Goal: Task Accomplishment & Management: Manage account settings

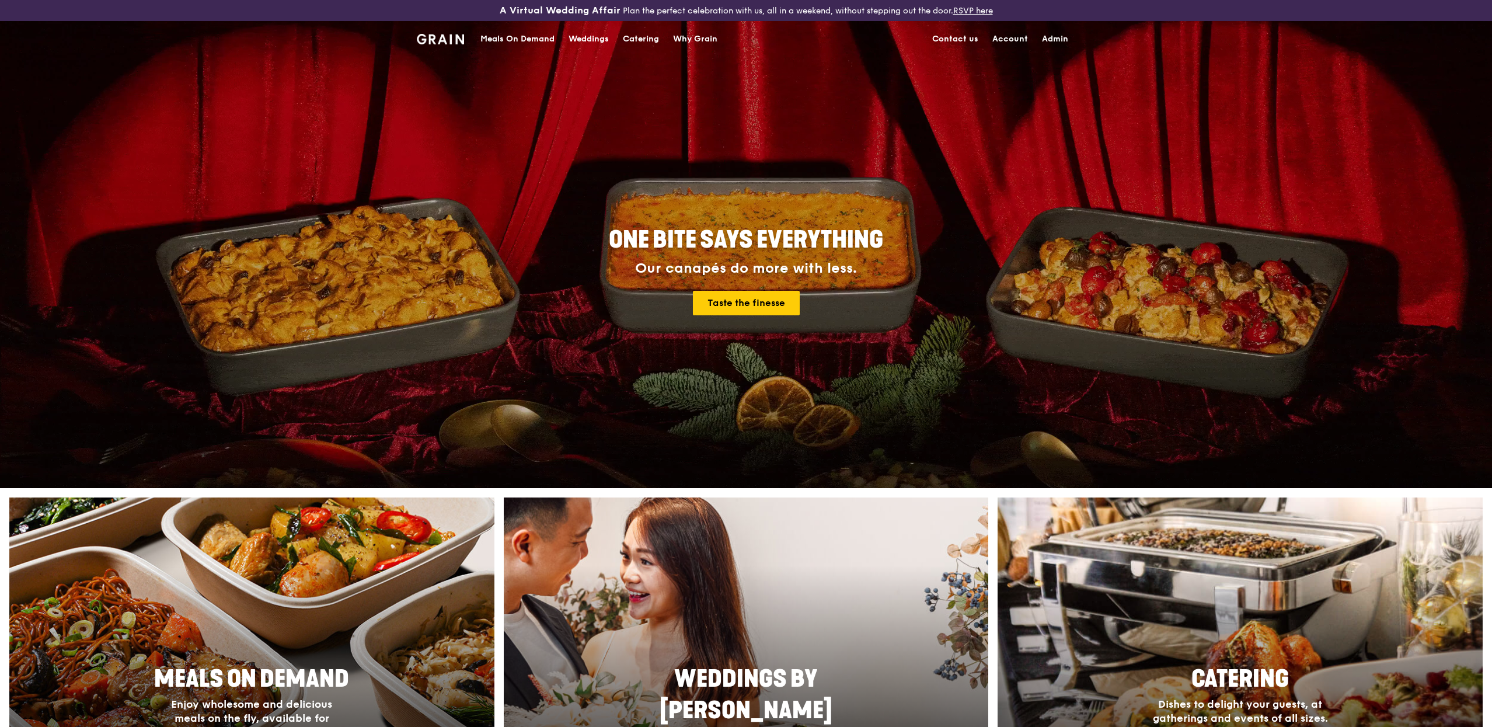
click at [543, 40] on div "Meals On Demand" at bounding box center [517, 39] width 74 height 35
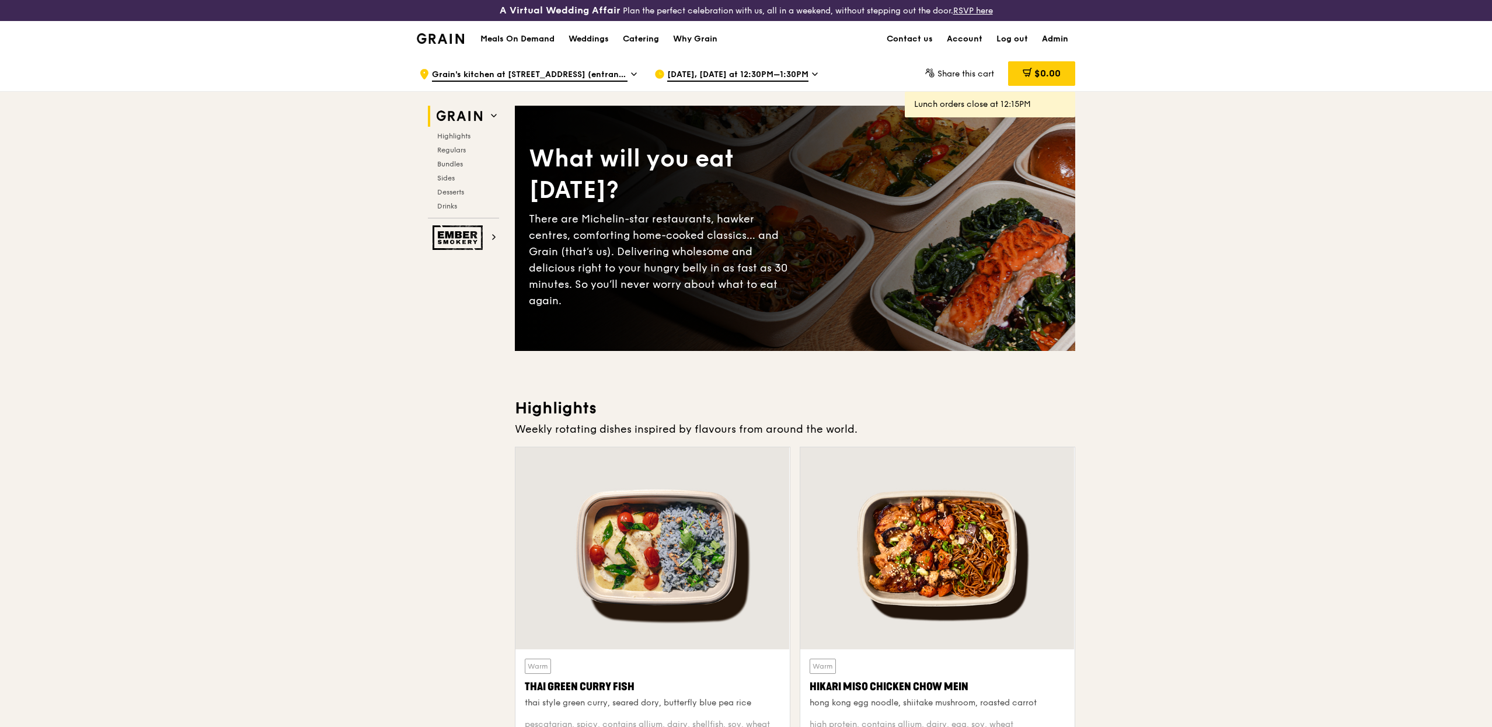
click at [1065, 44] on link "Admin" at bounding box center [1055, 39] width 40 height 35
select select "100"
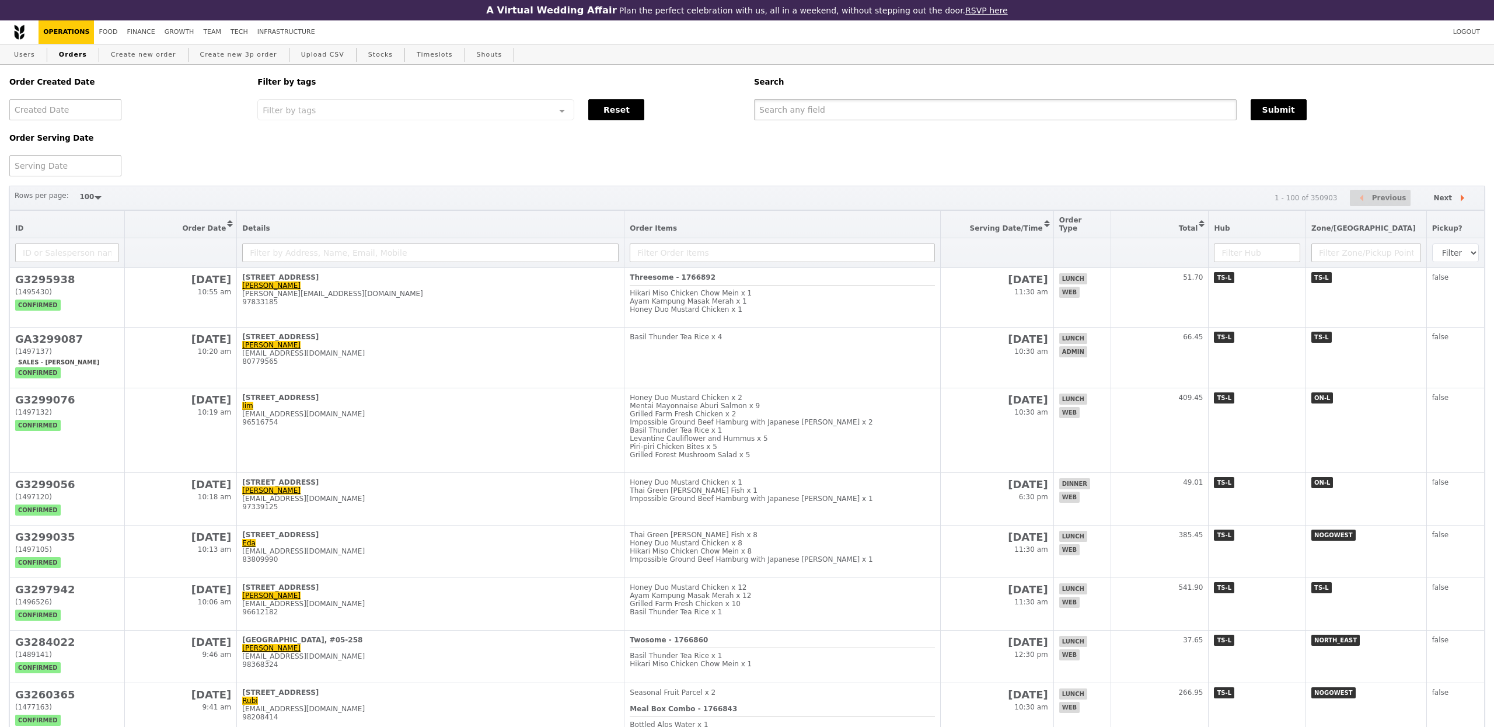
click at [949, 101] on input "text" at bounding box center [995, 109] width 483 height 21
paste input "[EMAIL_ADDRESS][DOMAIN_NAME]"
type input "[EMAIL_ADDRESS][DOMAIN_NAME]"
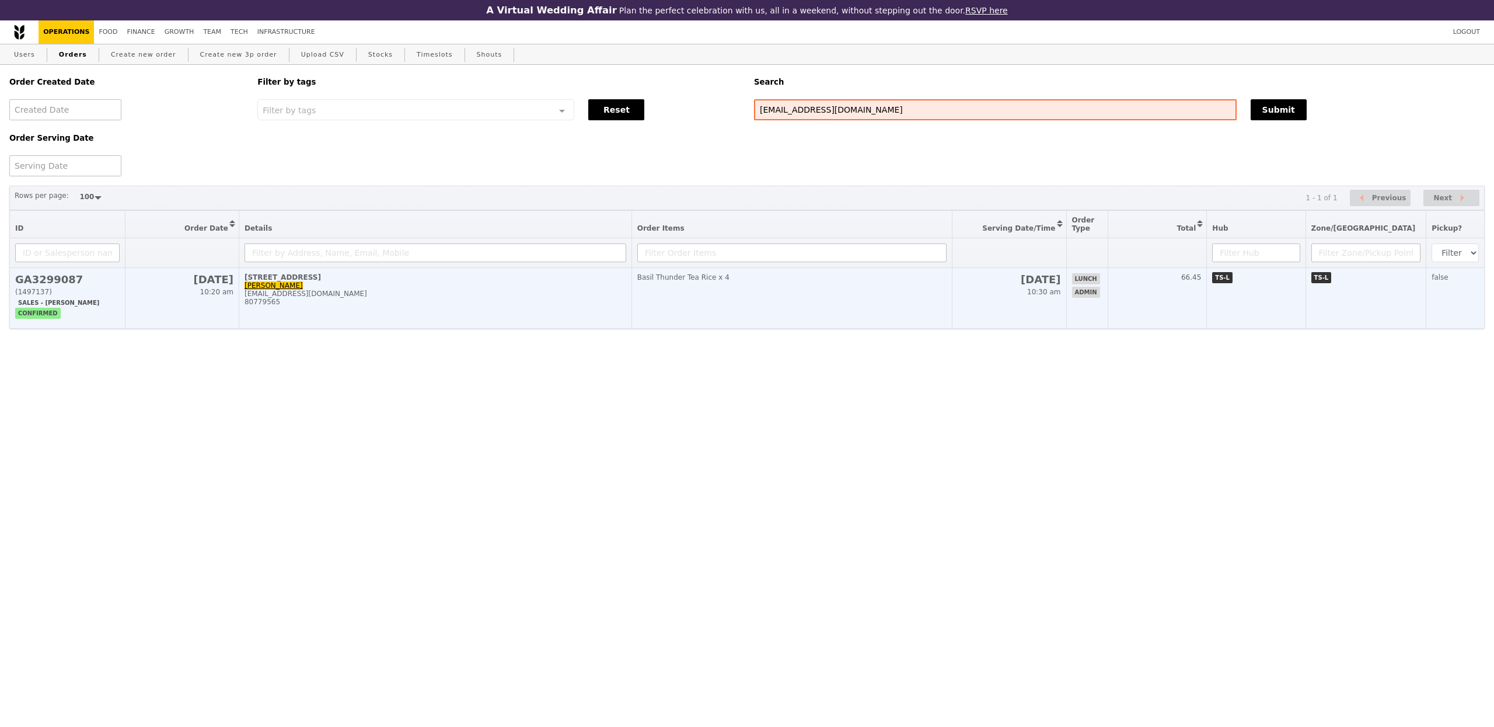
click at [316, 294] on div "[EMAIL_ADDRESS][DOMAIN_NAME]" at bounding box center [436, 294] width 382 height 8
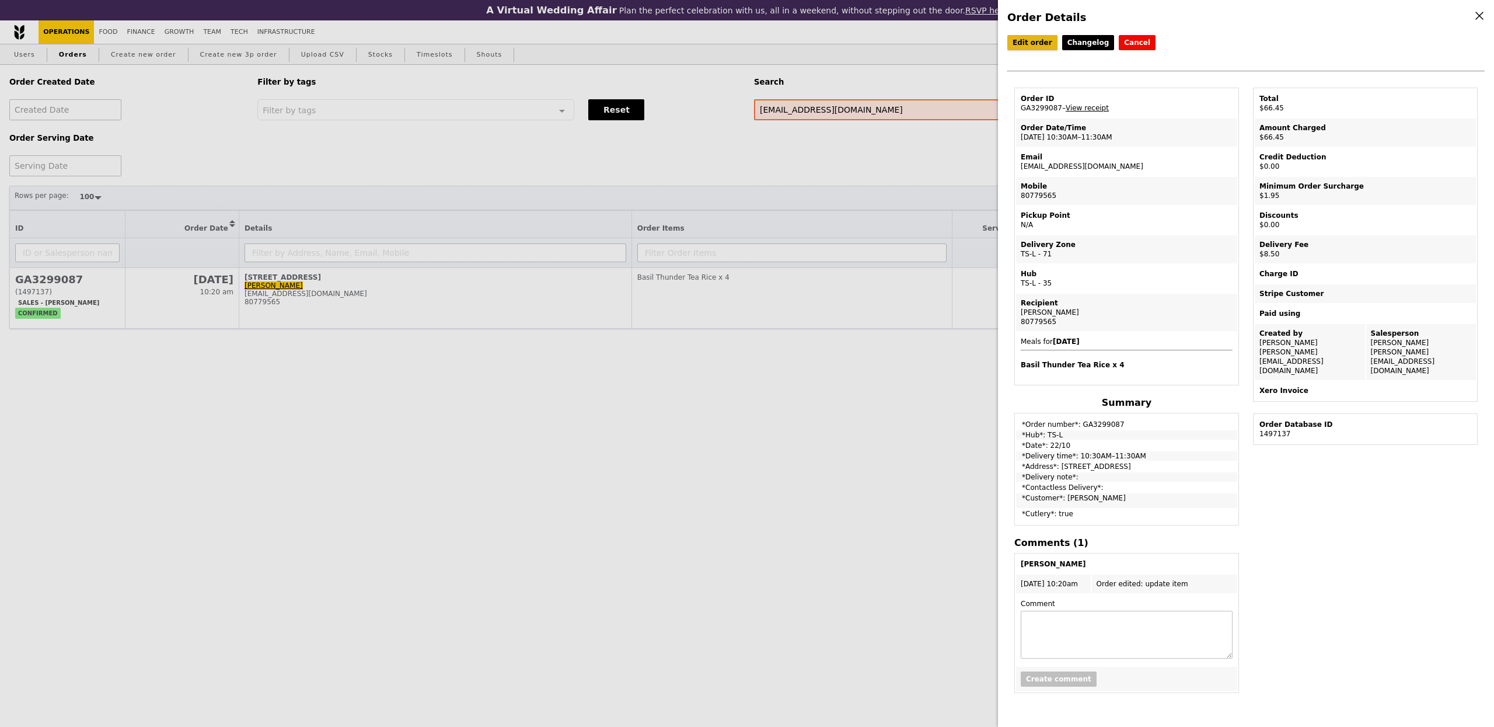
click at [1040, 36] on link "Edit order" at bounding box center [1033, 42] width 50 height 15
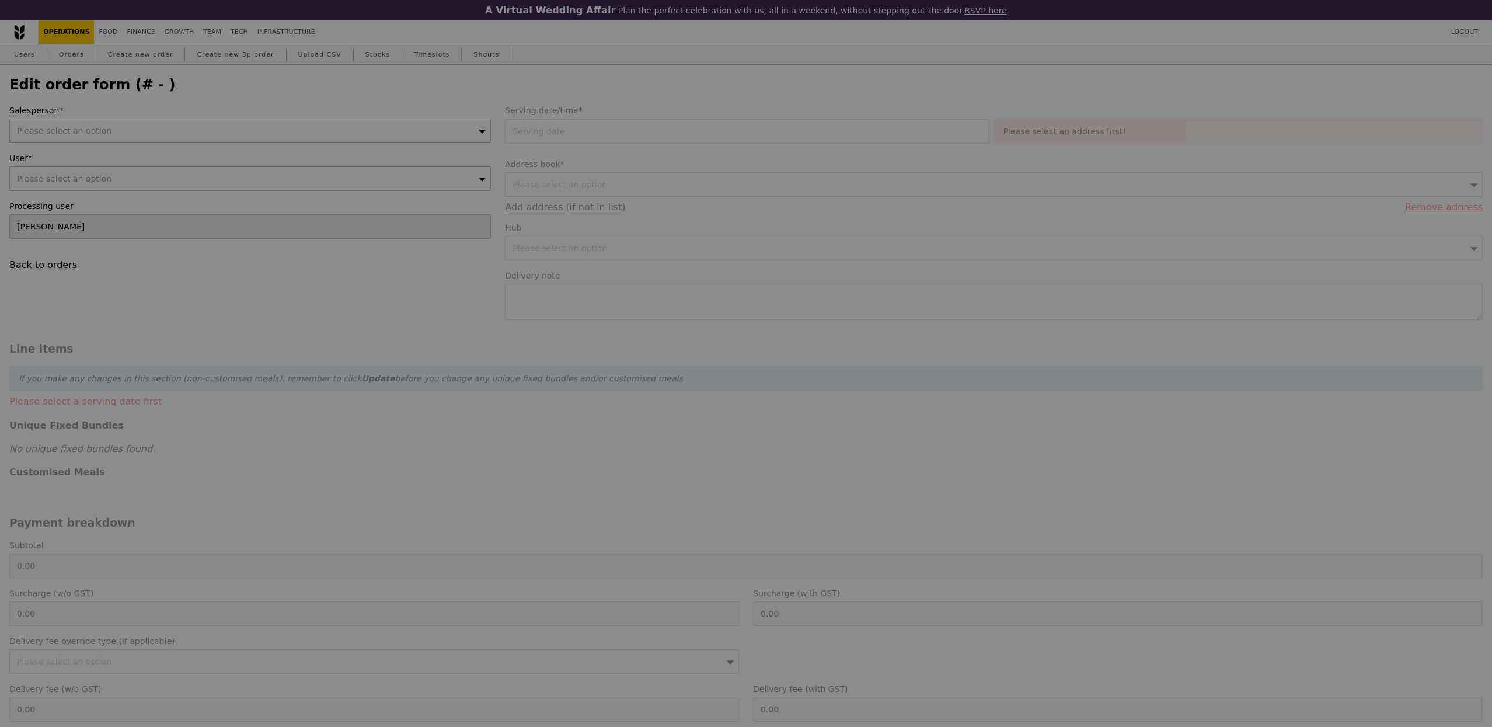
type input "[DATE]"
type input "Loading..."
type input "56.00"
type input "1.79"
type input "1.95"
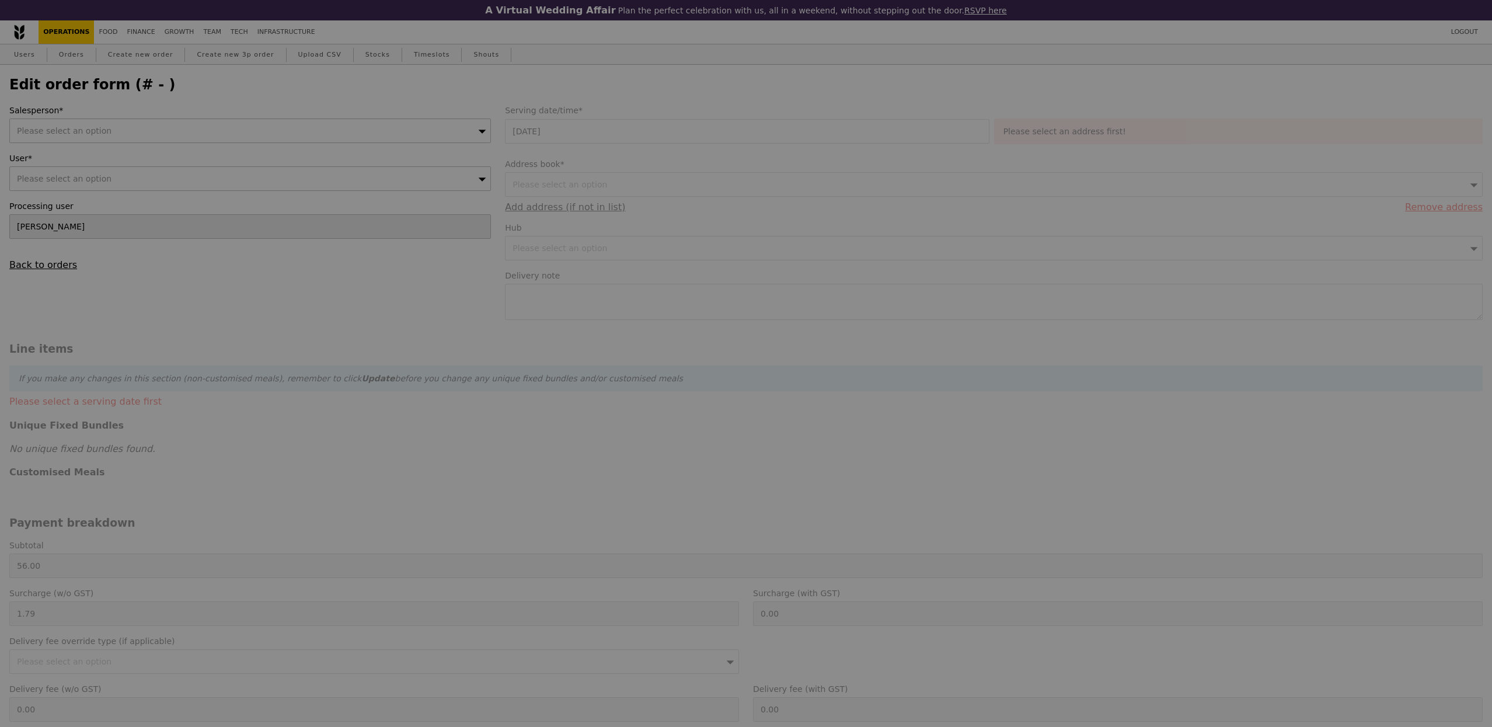
type input "7.80"
type input "8.50"
type input "66.45"
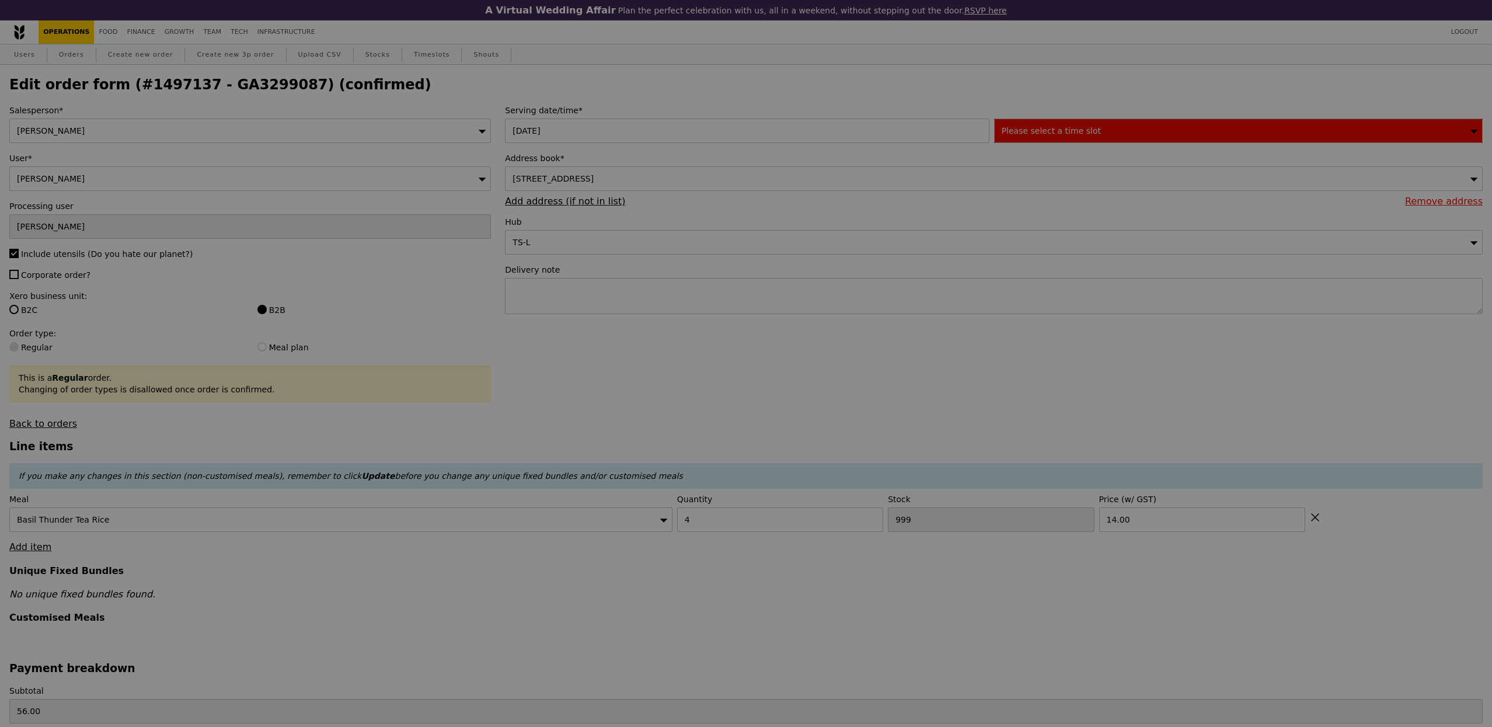
type input "496"
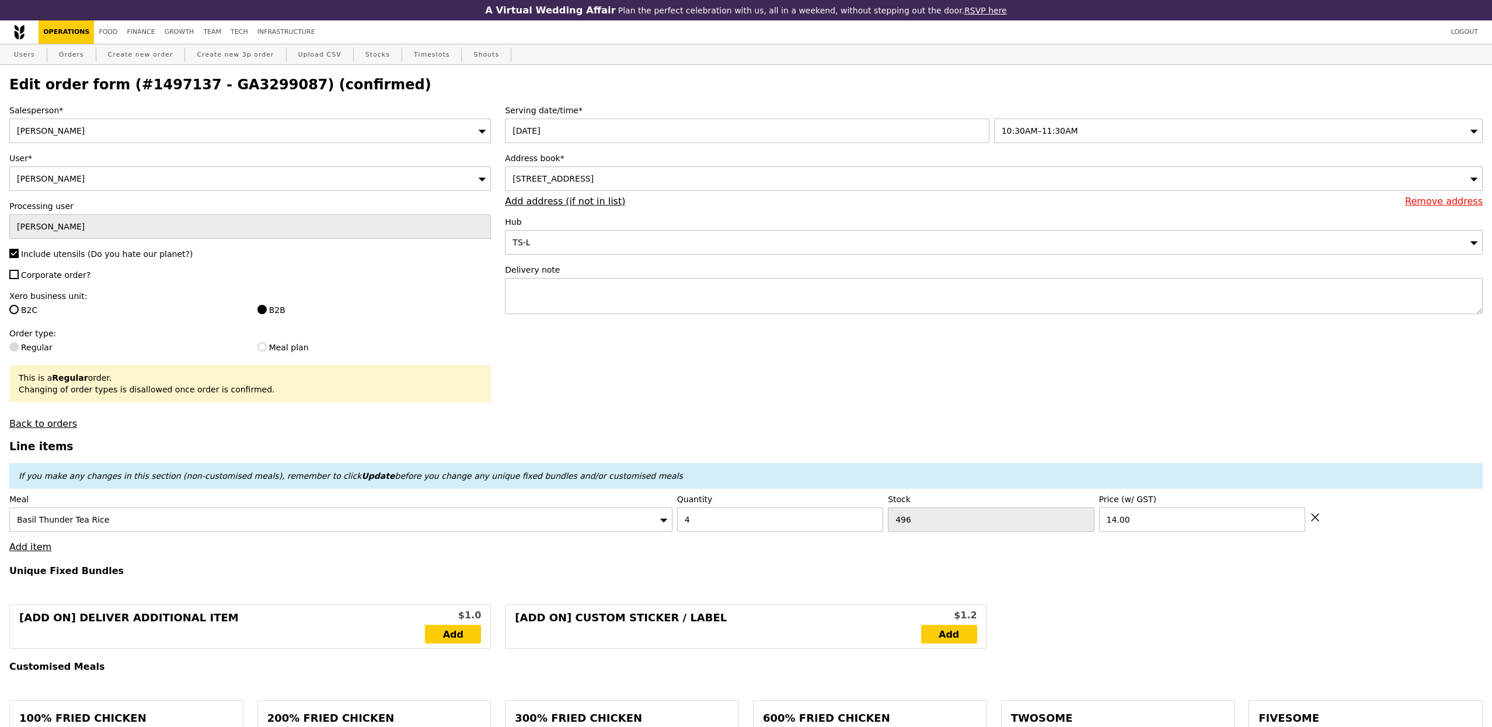
click at [1026, 117] on div "Serving date/time* [DATE] 10:30AM–11:30AM" at bounding box center [994, 123] width 978 height 39
click at [1062, 126] on span "10:30AM–11:30AM" at bounding box center [1040, 130] width 76 height 9
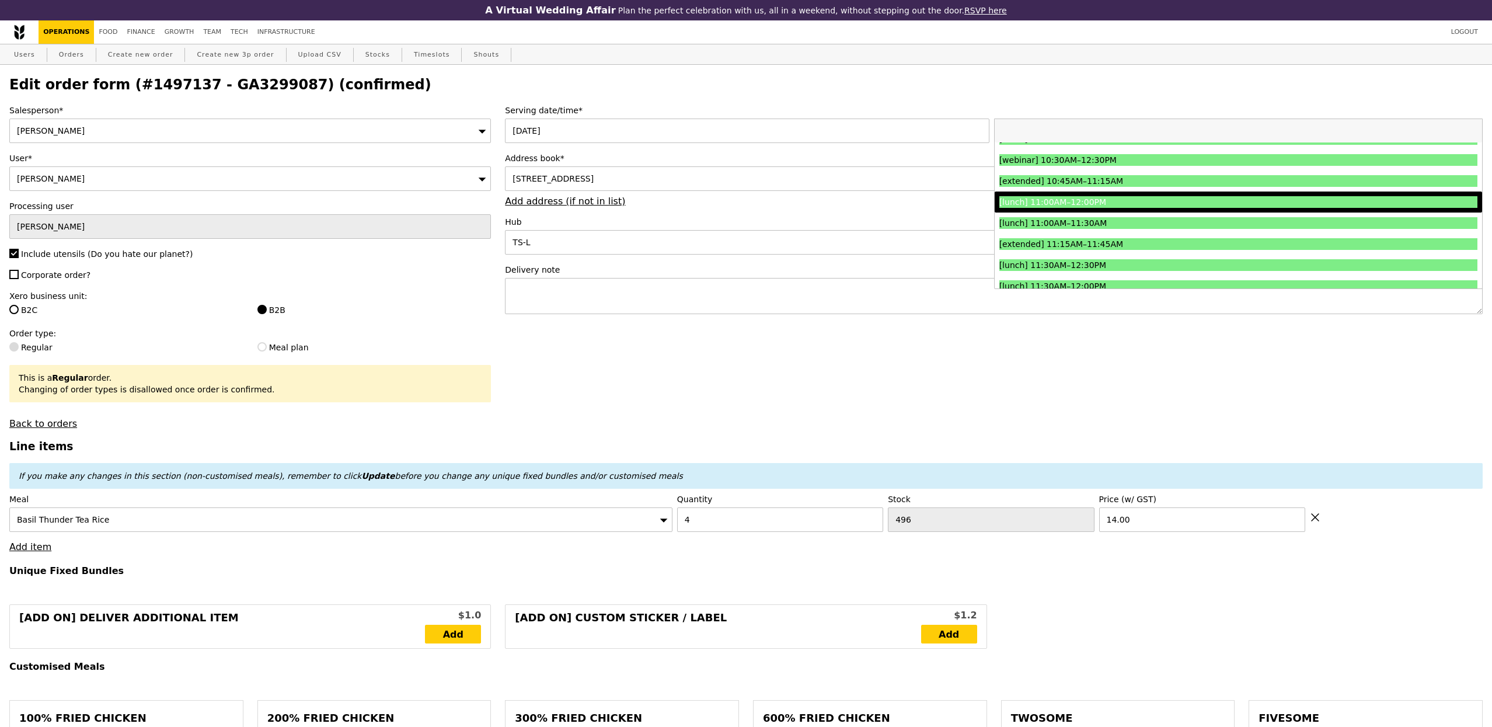
scroll to position [341, 0]
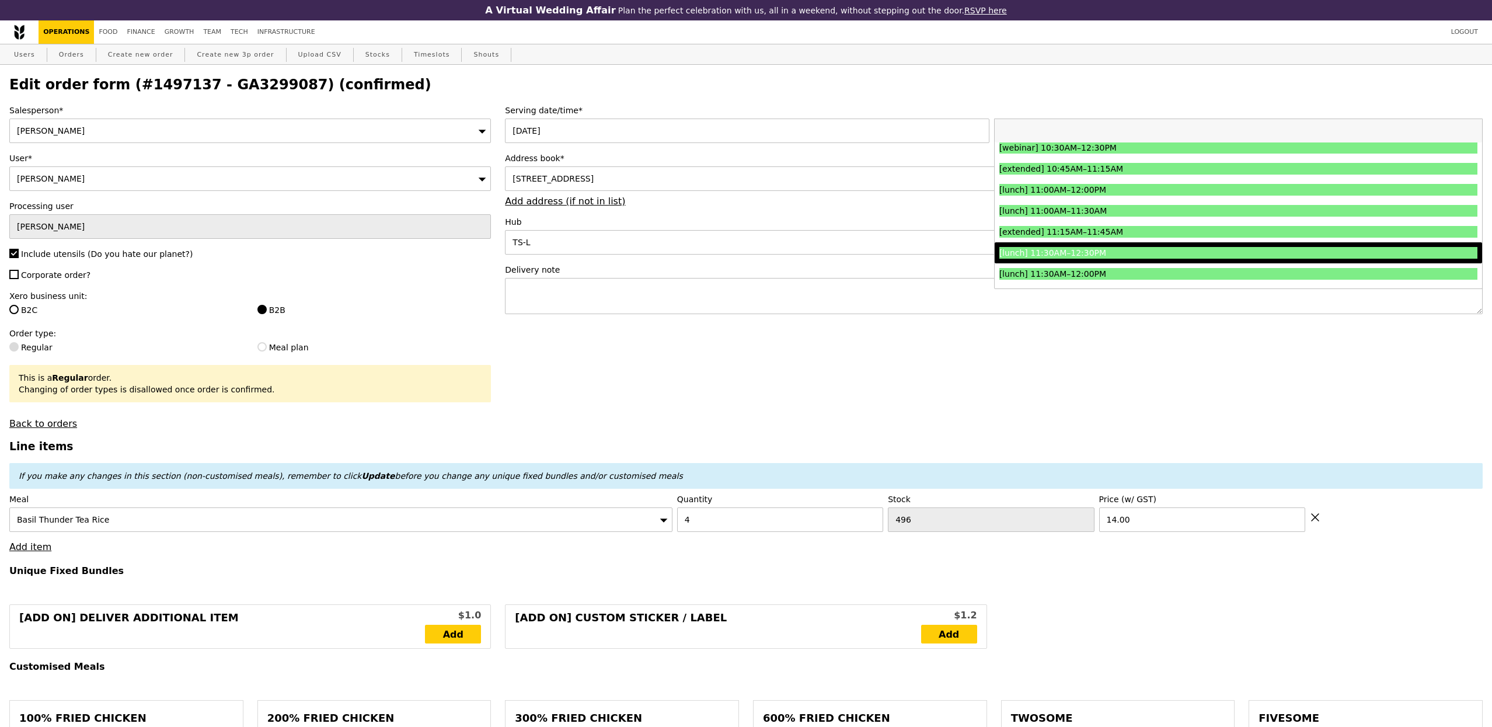
click at [1173, 257] on div "[lunch] 11:30AM–12:30PM" at bounding box center [1178, 253] width 358 height 12
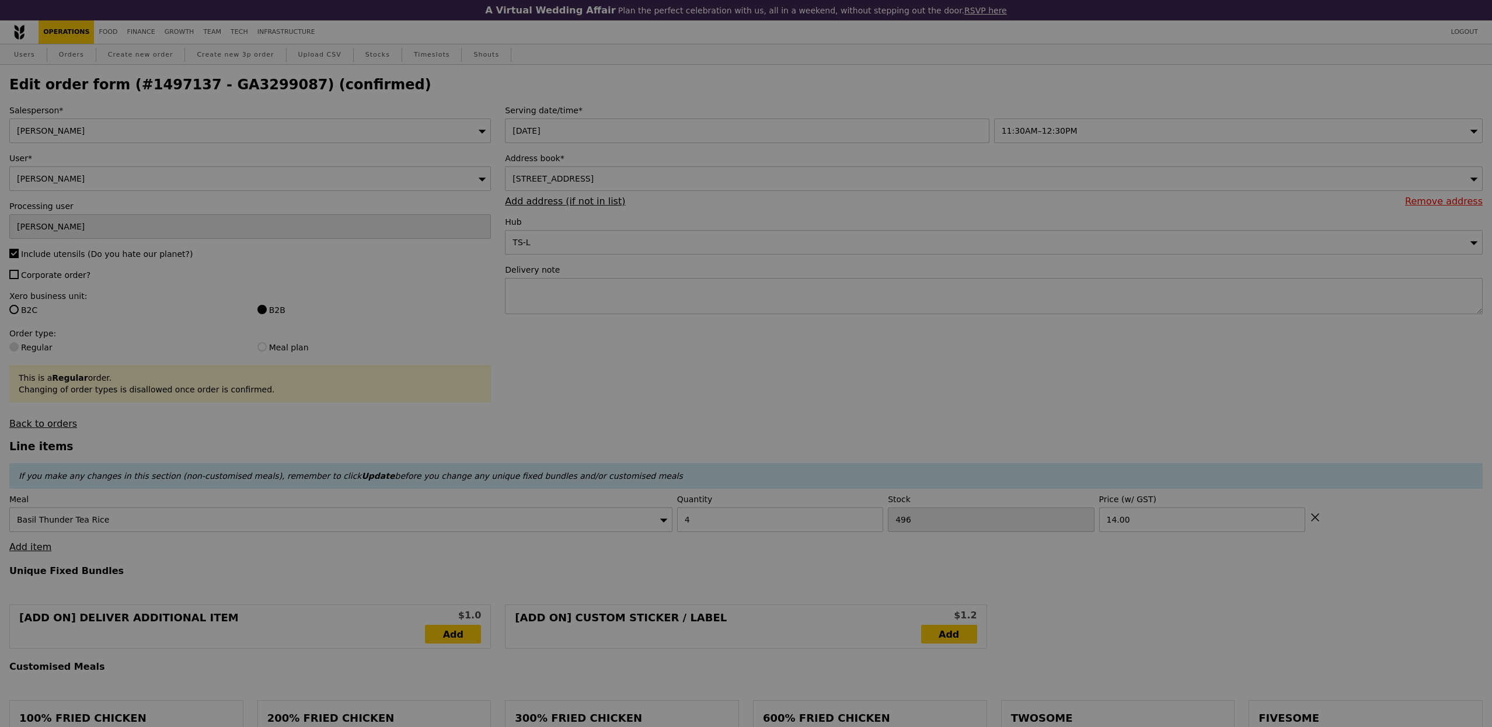
type input "Update"
type input "0.00"
type input "10.45"
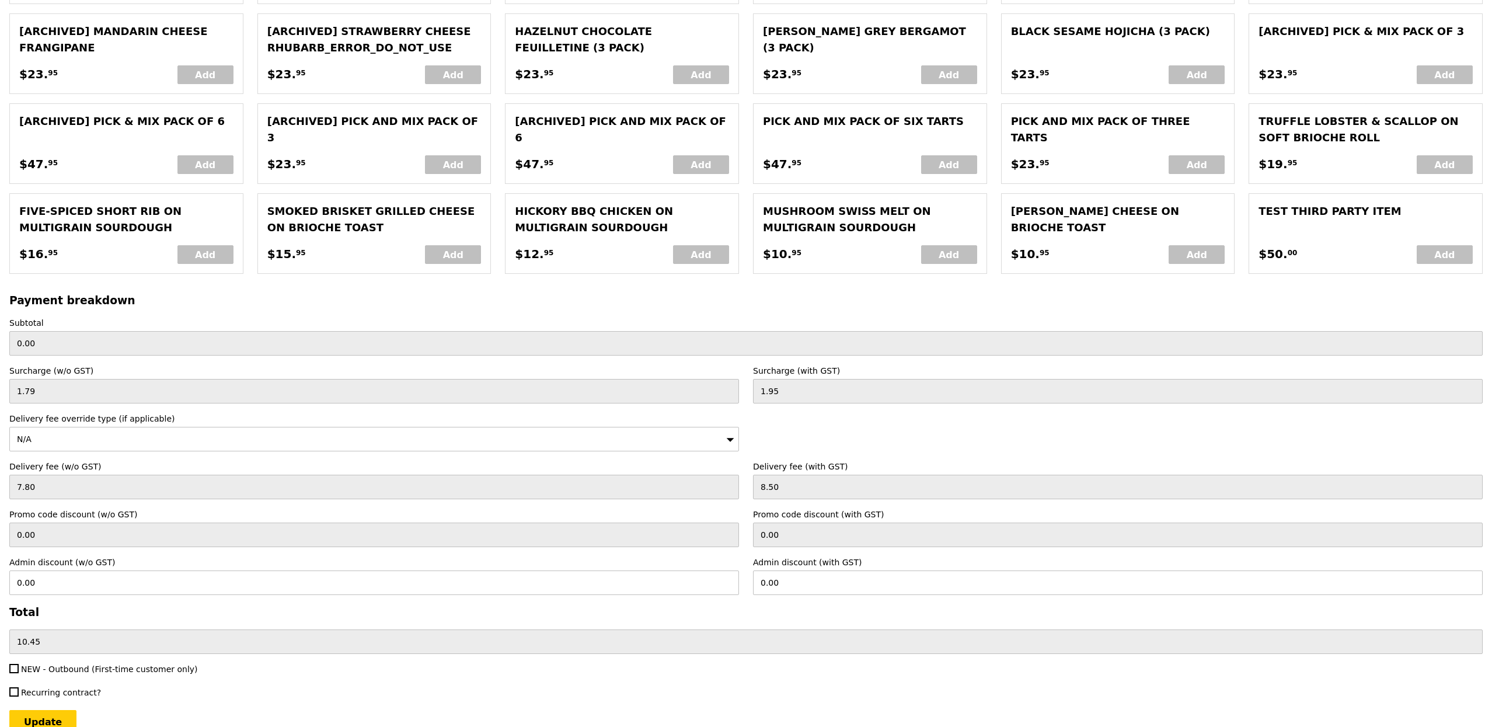
scroll to position [2249, 0]
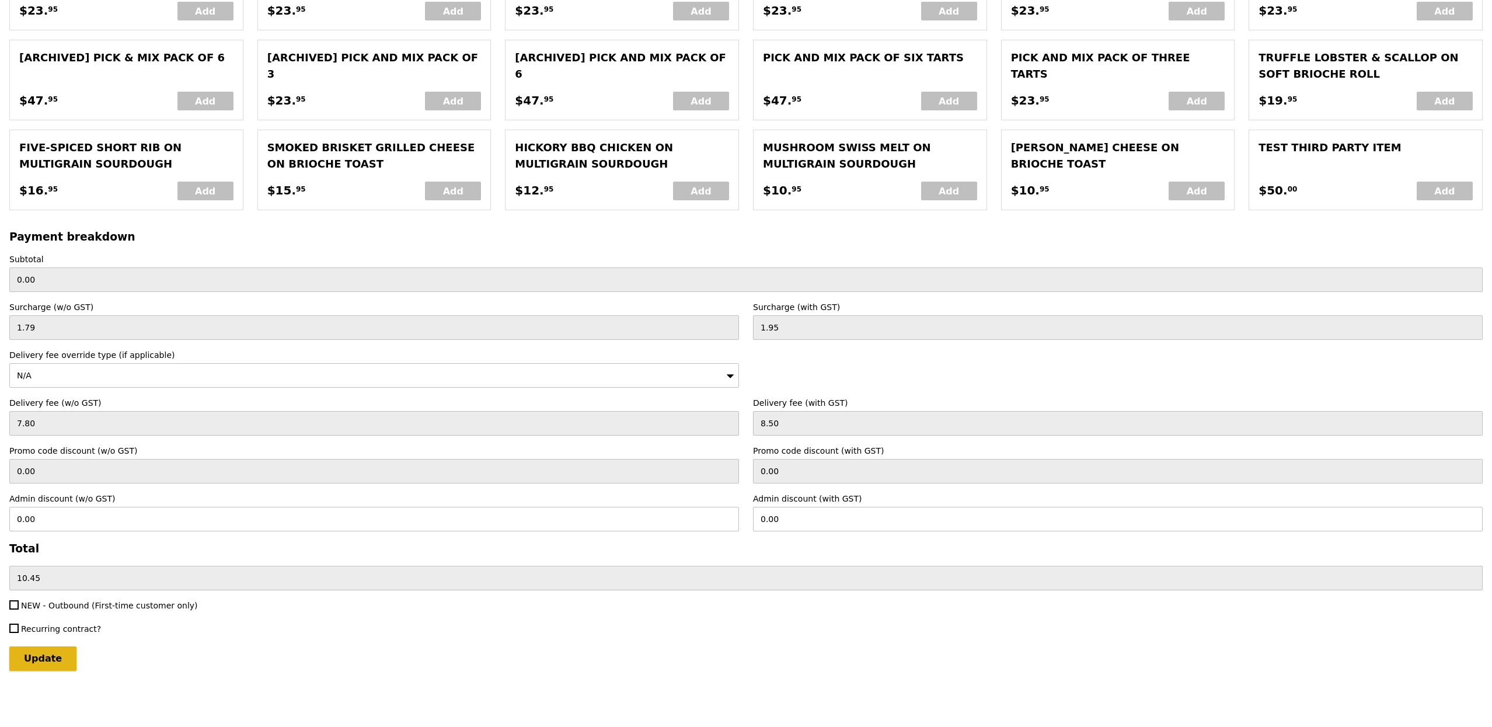
click at [48, 663] on input "Update" at bounding box center [42, 658] width 67 height 25
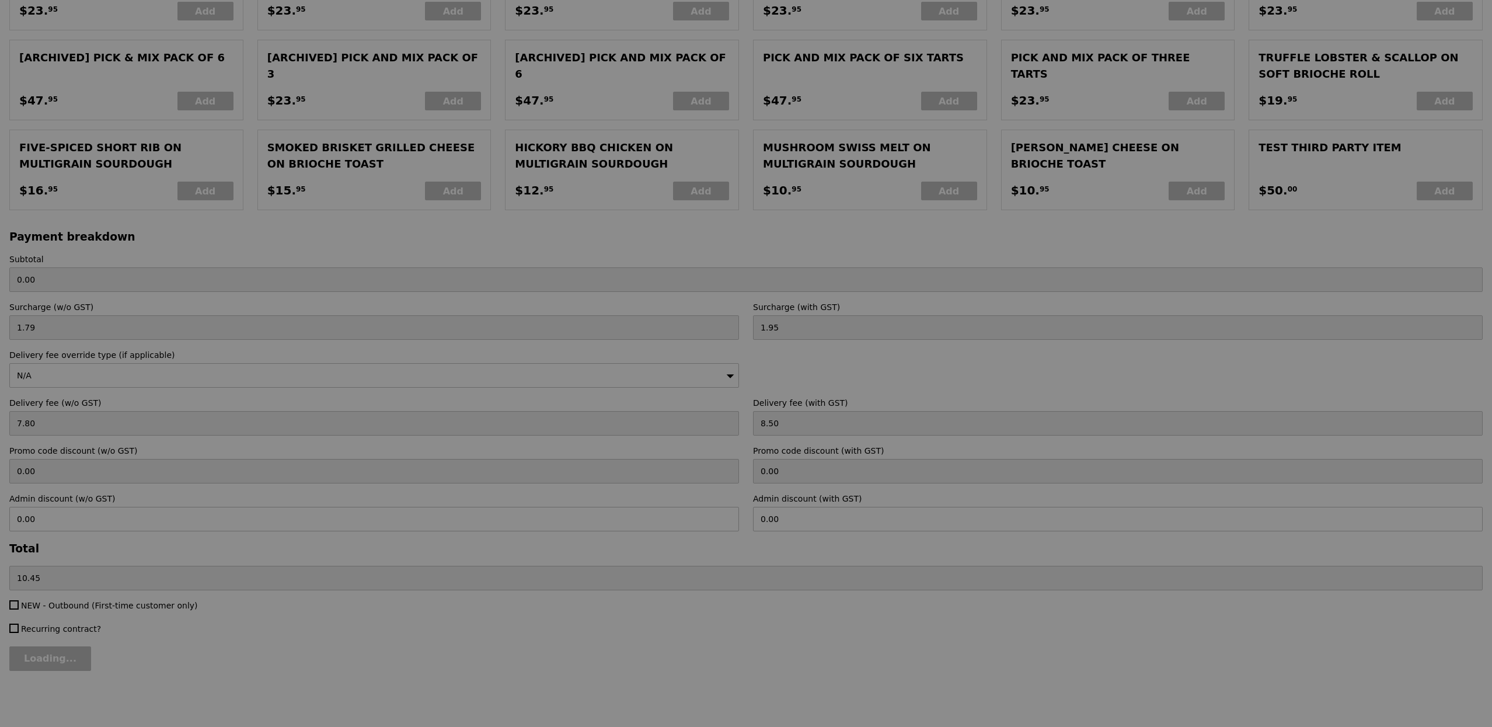
type input "Update"
type input "56.00"
type input "66.45"
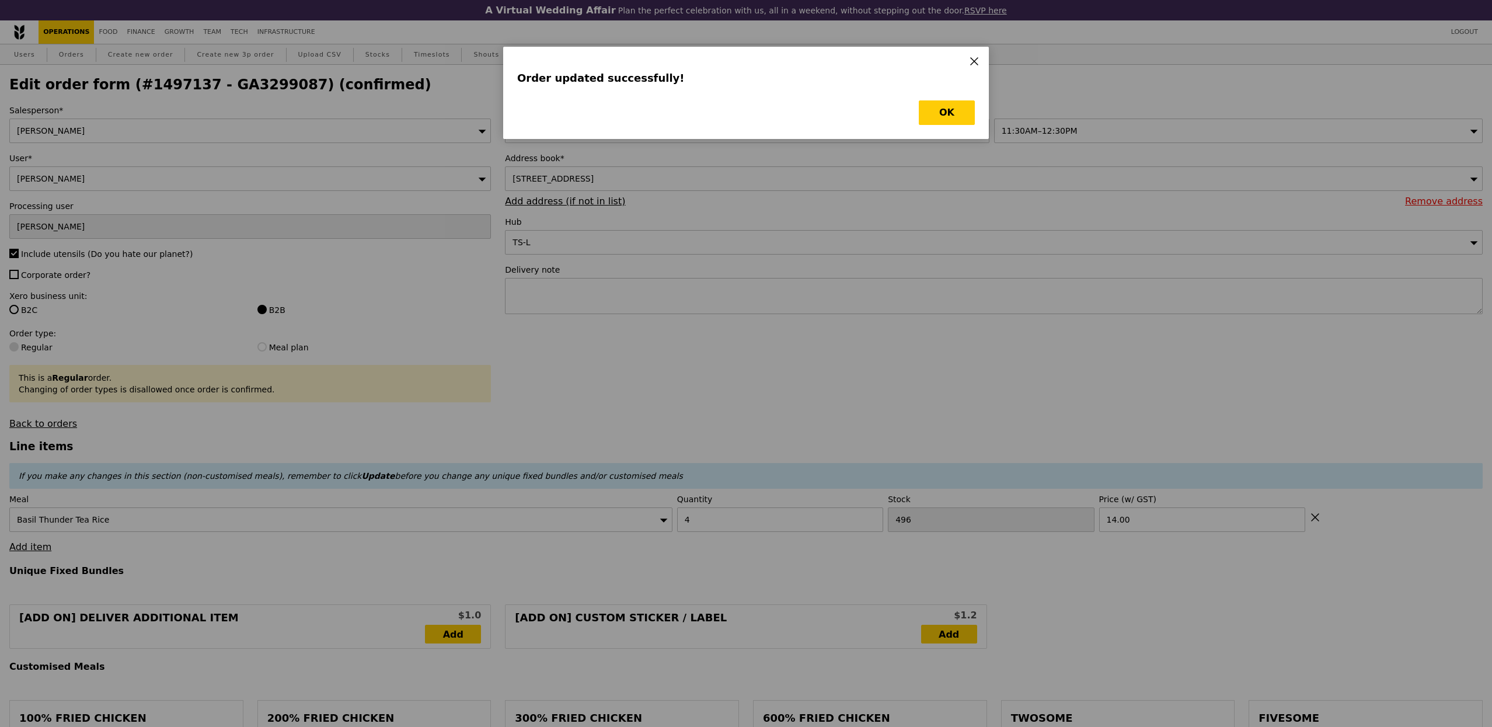
click at [977, 121] on div "Order updated successfully! OK" at bounding box center [746, 93] width 486 height 92
click at [954, 117] on button "OK" at bounding box center [947, 112] width 56 height 25
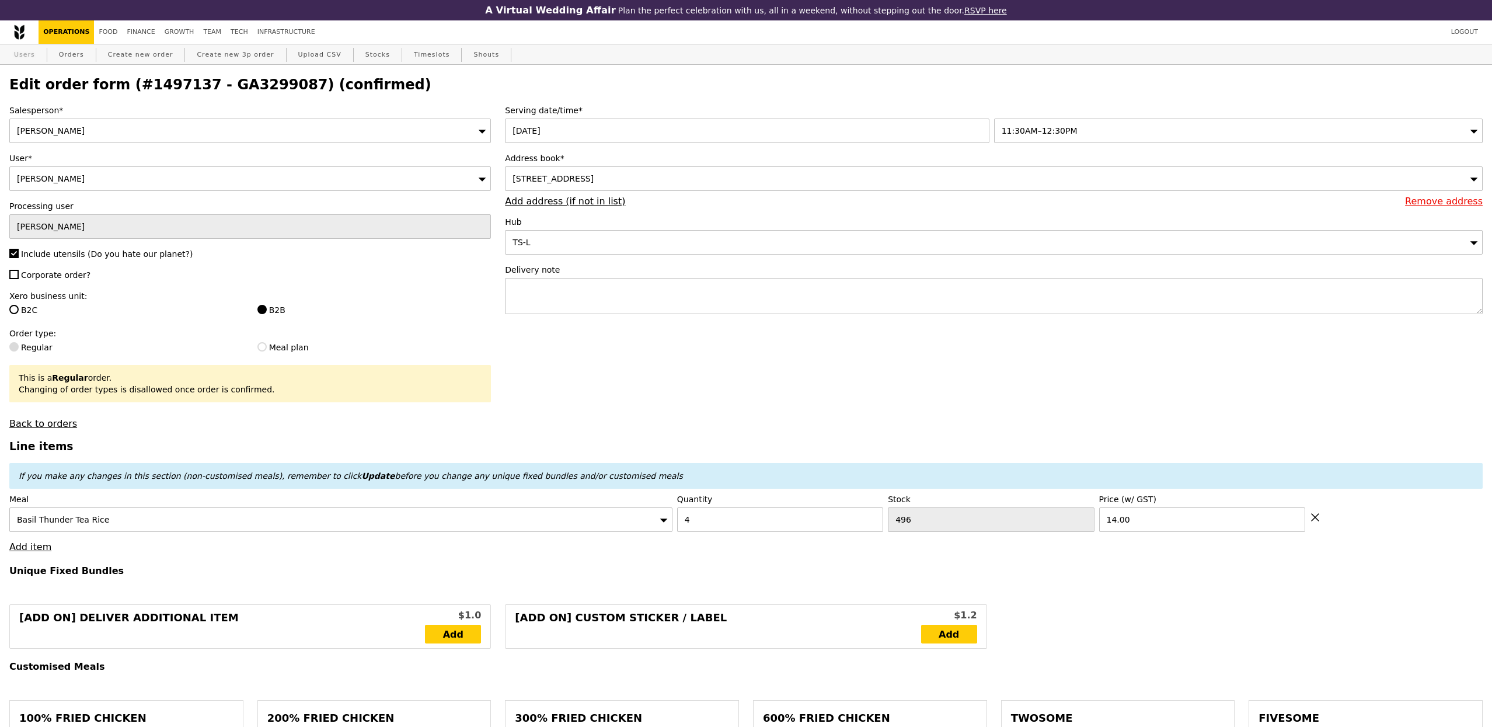
click at [30, 60] on link "Users" at bounding box center [24, 54] width 30 height 21
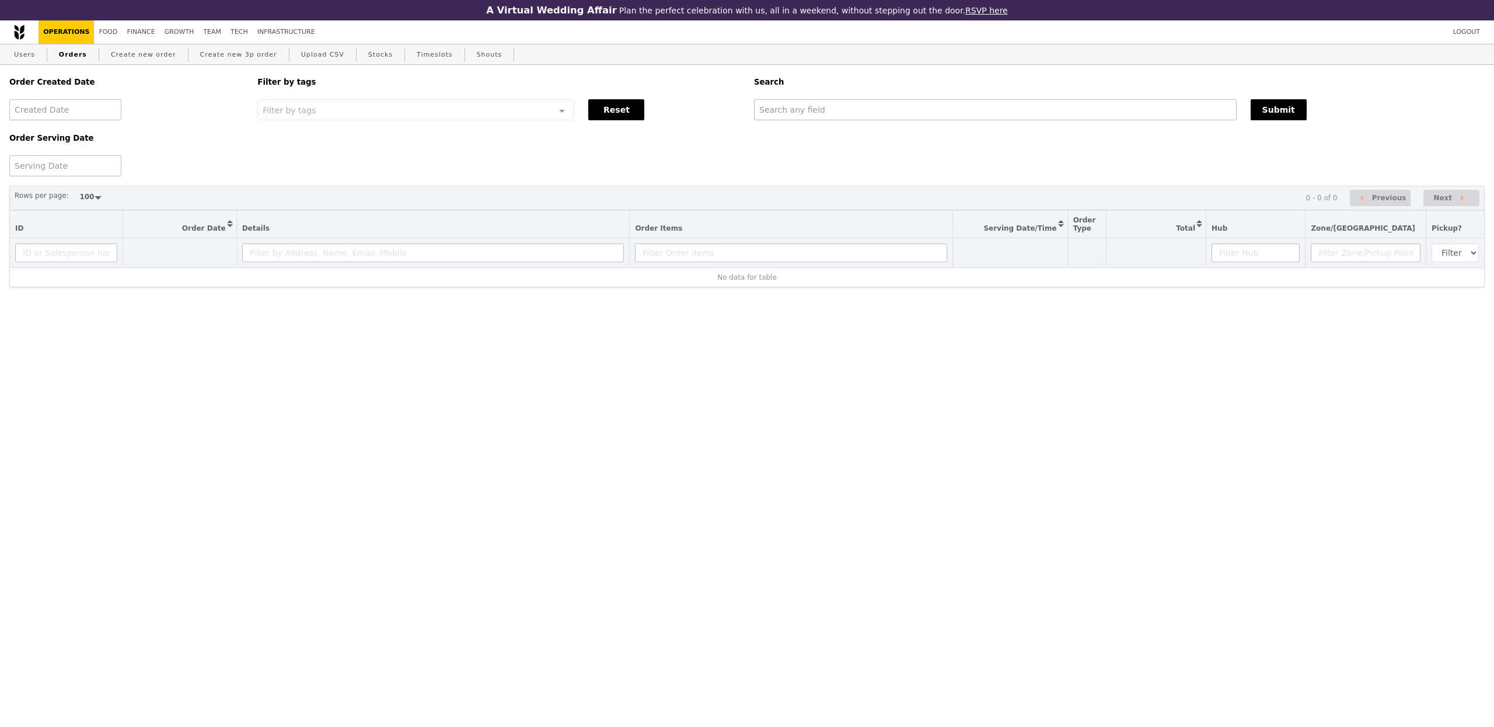
select select "100"
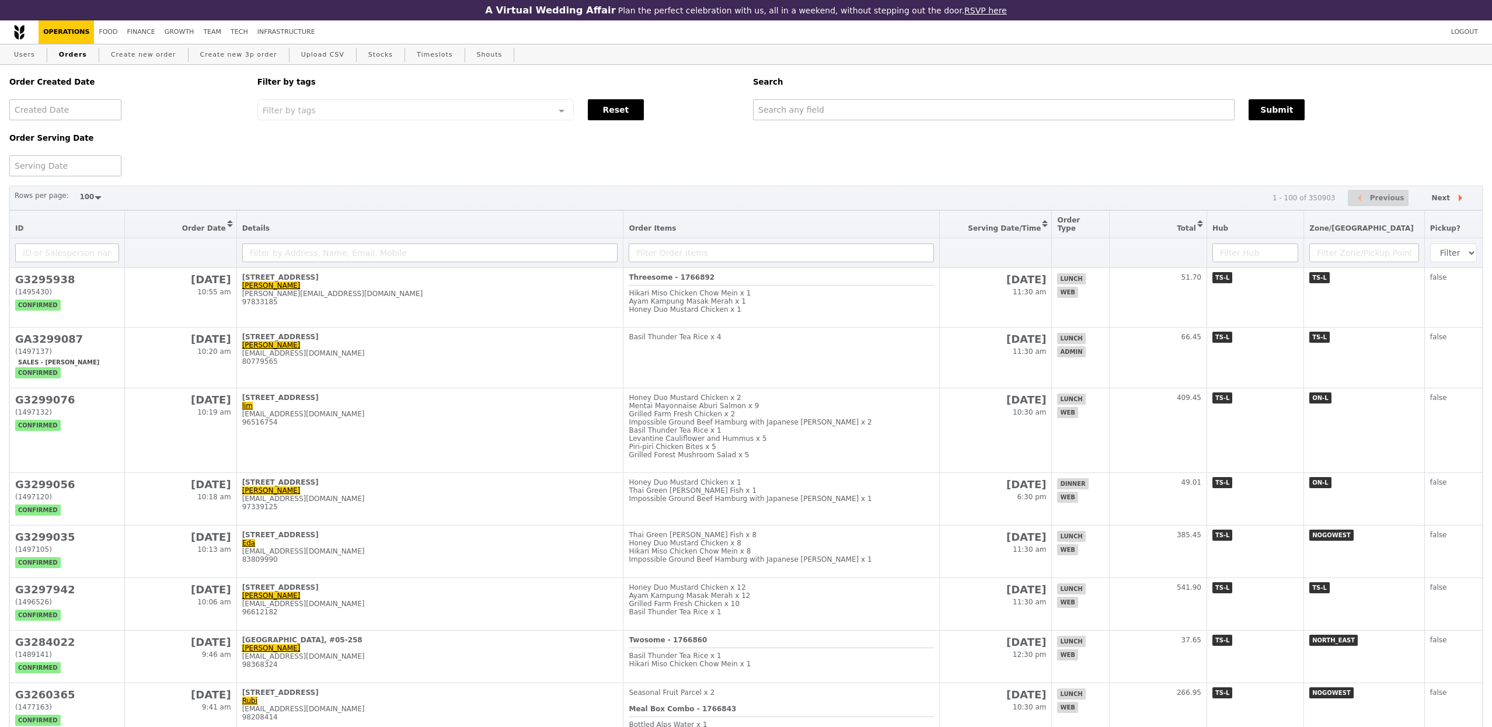
click at [73, 29] on link "Operations" at bounding box center [66, 31] width 55 height 23
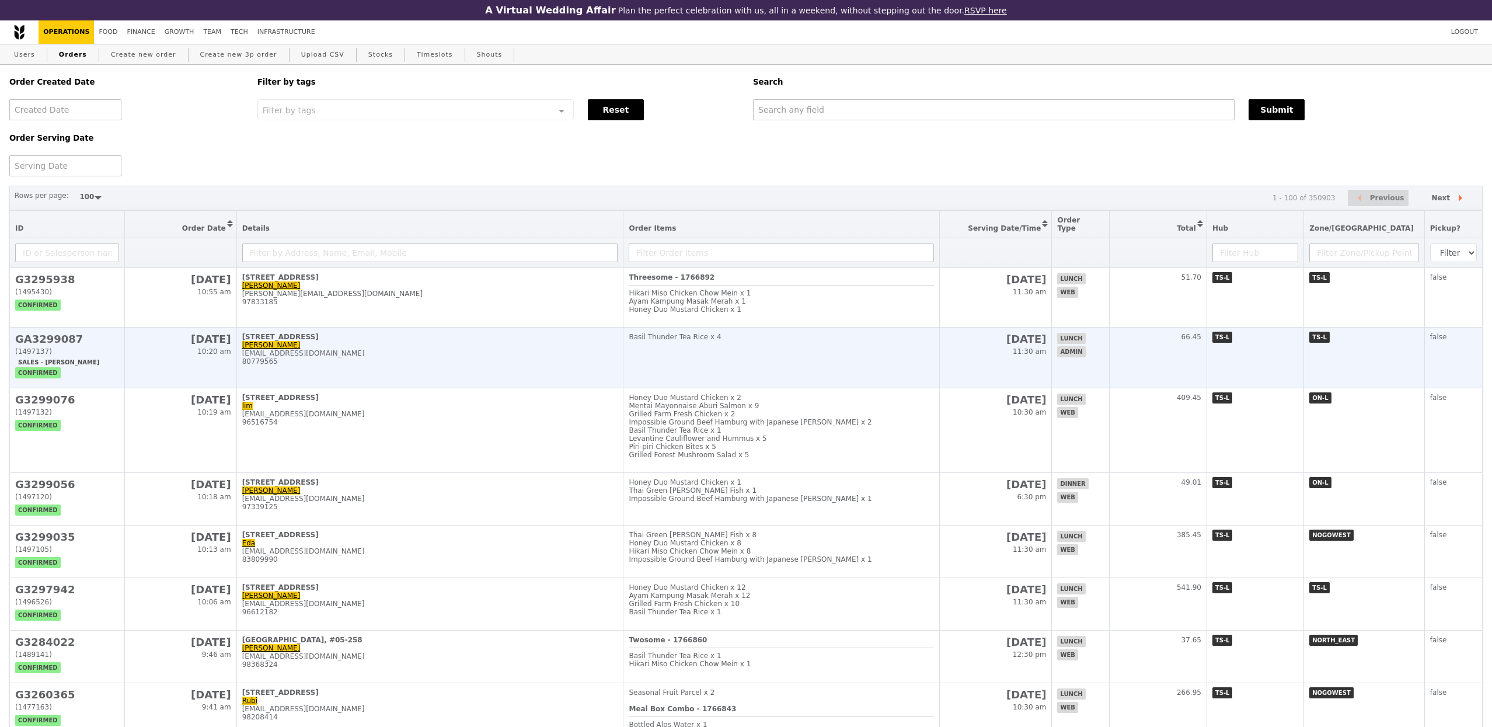
click at [575, 352] on div "[EMAIL_ADDRESS][DOMAIN_NAME]" at bounding box center [430, 353] width 376 height 8
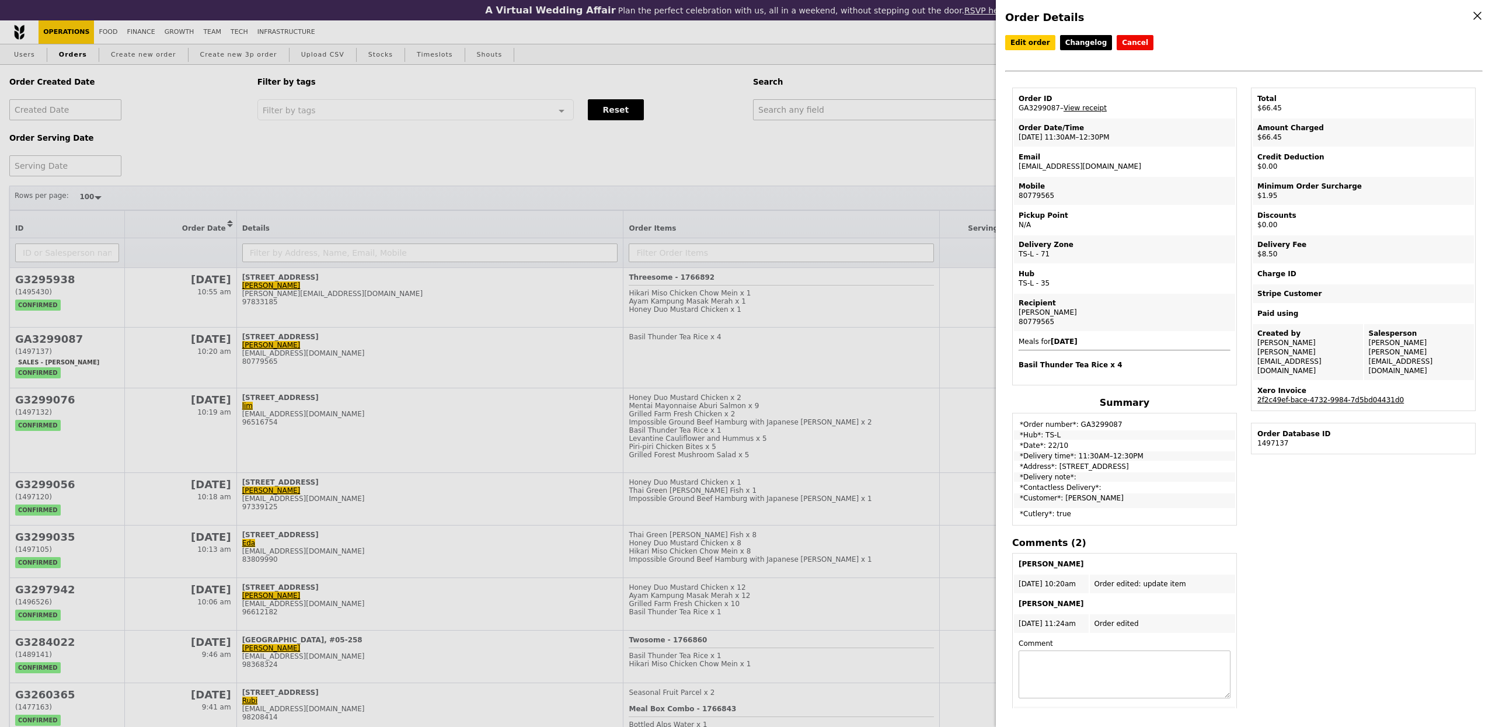
click at [1358, 396] on link "2f2c49ef-bace-4732-9984-7d5bd04431d0" at bounding box center [1330, 400] width 147 height 8
